Goal: Find contact information: Find contact information

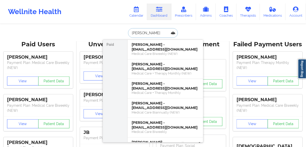
paste input "[PERSON_NAME]"
type input "[PERSON_NAME]"
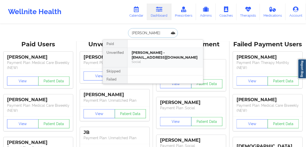
click at [147, 60] on div "Social" at bounding box center [165, 62] width 67 height 4
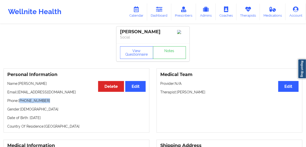
drag, startPoint x: 39, startPoint y: 100, endPoint x: 21, endPoint y: 101, distance: 18.1
click at [21, 101] on p "Phone: [PHONE_NUMBER]" at bounding box center [76, 100] width 138 height 5
copy p "[PHONE_NUMBER]"
click at [50, 106] on div "Personal Information Edit Delete Name: [PERSON_NAME] Email: [EMAIL_ADDRESS][DOM…" at bounding box center [77, 100] width 146 height 64
drag, startPoint x: 41, startPoint y: 101, endPoint x: 36, endPoint y: 86, distance: 15.6
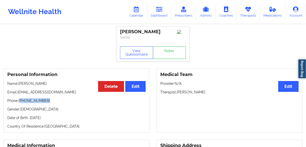
click at [21, 102] on p "Phone: [PHONE_NUMBER]" at bounding box center [76, 100] width 138 height 5
copy p "[PHONE_NUMBER]"
